Goal: Information Seeking & Learning: Learn about a topic

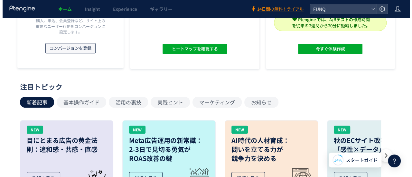
scroll to position [86, 0]
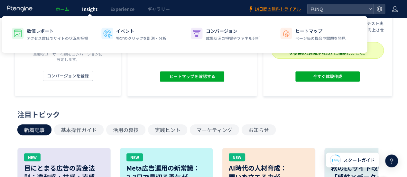
click at [92, 11] on span "Insight" at bounding box center [89, 9] width 15 height 6
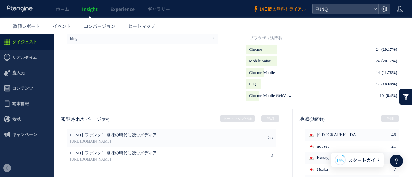
scroll to position [395, 0]
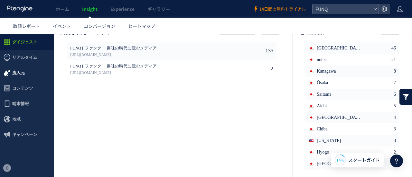
click at [33, 70] on span "流入元" at bounding box center [27, 72] width 54 height 15
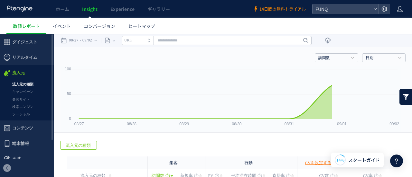
click at [21, 87] on link "流入元の種類" at bounding box center [27, 84] width 54 height 7
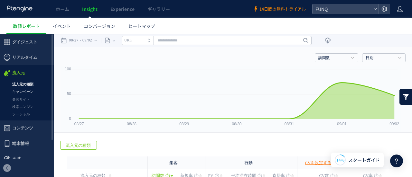
click at [22, 94] on link "キャンペーン" at bounding box center [27, 91] width 54 height 7
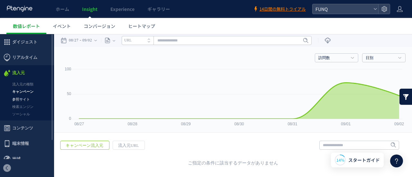
click at [21, 99] on link "参照サイト" at bounding box center [27, 99] width 54 height 7
click at [26, 49] on span "ダイジェスト" at bounding box center [24, 41] width 25 height 15
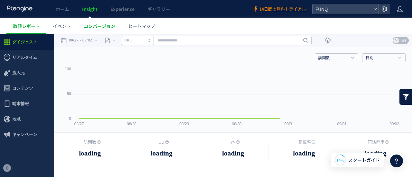
click at [102, 27] on span "コンバージョン" at bounding box center [100, 26] width 32 height 6
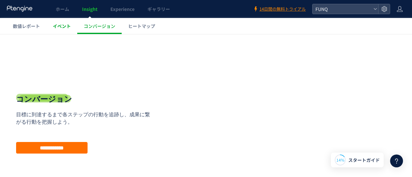
click at [54, 29] on span "イベント" at bounding box center [62, 26] width 18 height 6
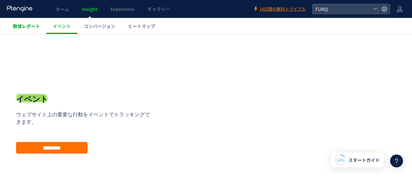
click at [27, 25] on span "数値レポート" at bounding box center [26, 26] width 27 height 6
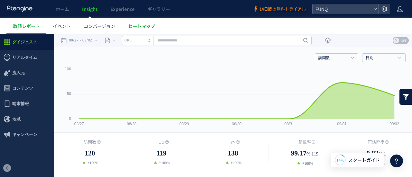
click at [143, 31] on link "ヒートマップ" at bounding box center [142, 26] width 40 height 16
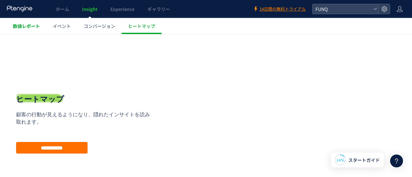
click at [35, 27] on span "数値レポート" at bounding box center [26, 26] width 27 height 6
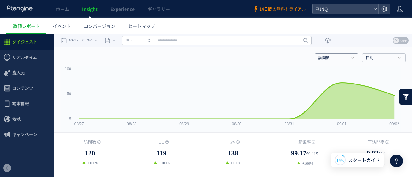
click at [332, 59] on link "訪問数" at bounding box center [332, 58] width 29 height 6
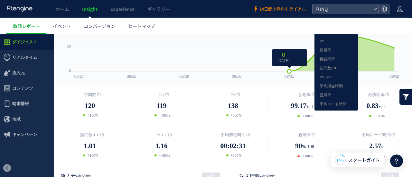
scroll to position [48, 0]
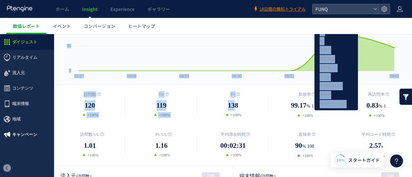
drag, startPoint x: 231, startPoint y: 107, endPoint x: 36, endPoint y: 136, distance: 197.4
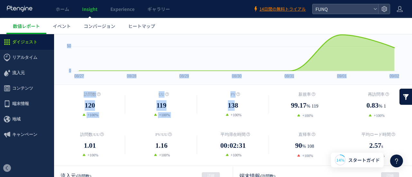
click at [109, 113] on dd "+100%" at bounding box center [89, 115] width 71 height 6
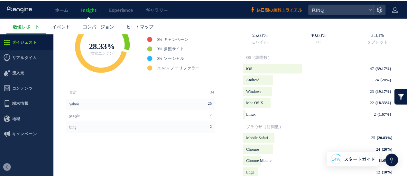
scroll to position [219, 0]
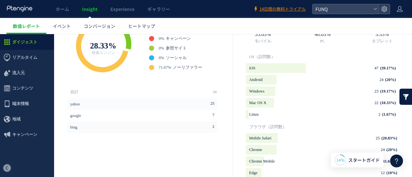
click at [0, 0] on div "体験管理 体験の作成・管理・結果レポート ユーザー 各種グループの設定やレポート ゴール 体験を判定する成果指標の設定" at bounding box center [0, 0] width 0 height 0
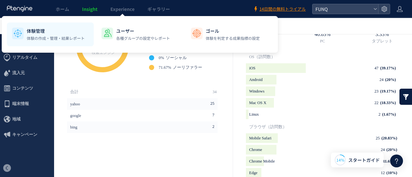
click at [52, 28] on p "体験管理" at bounding box center [56, 31] width 58 height 6
